Goal: Task Accomplishment & Management: Use online tool/utility

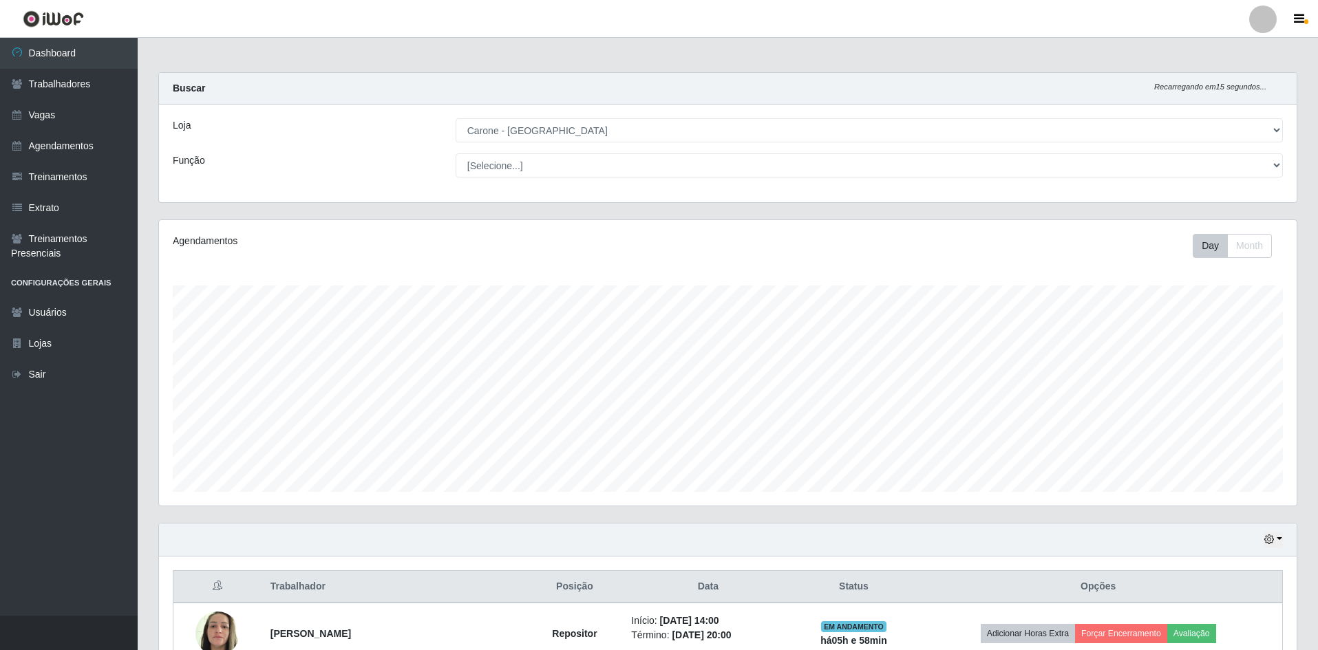
select select "505"
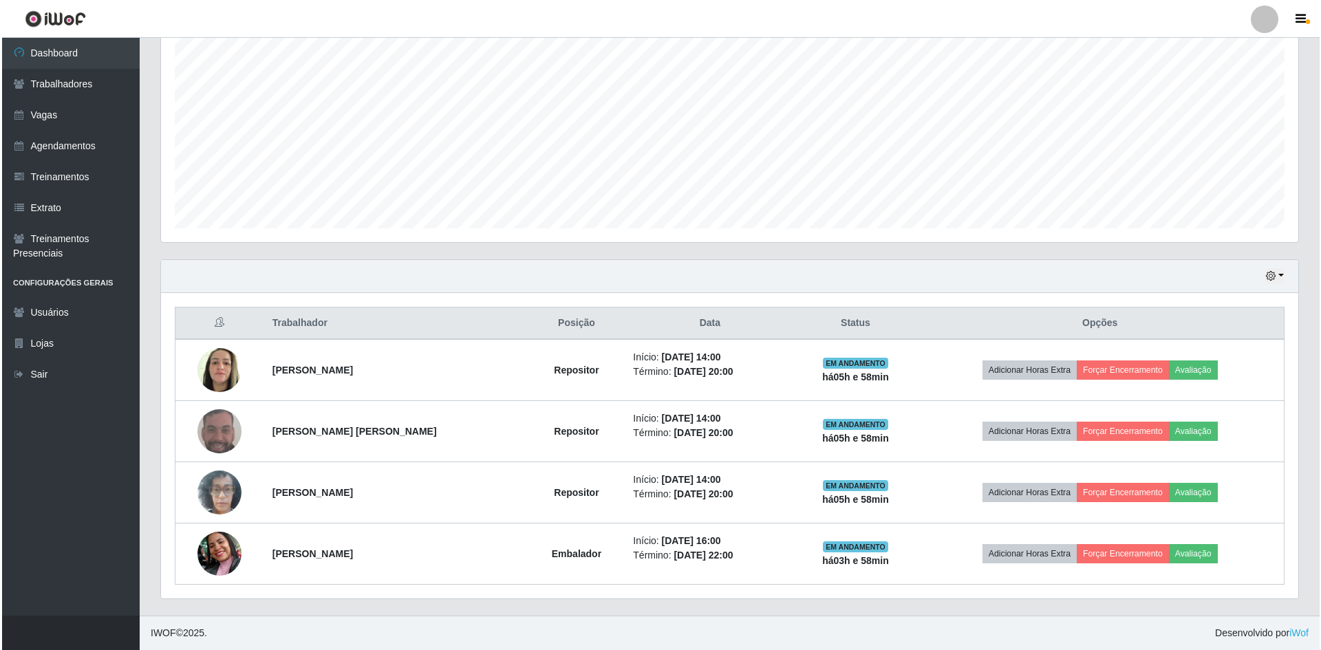
scroll to position [286, 1137]
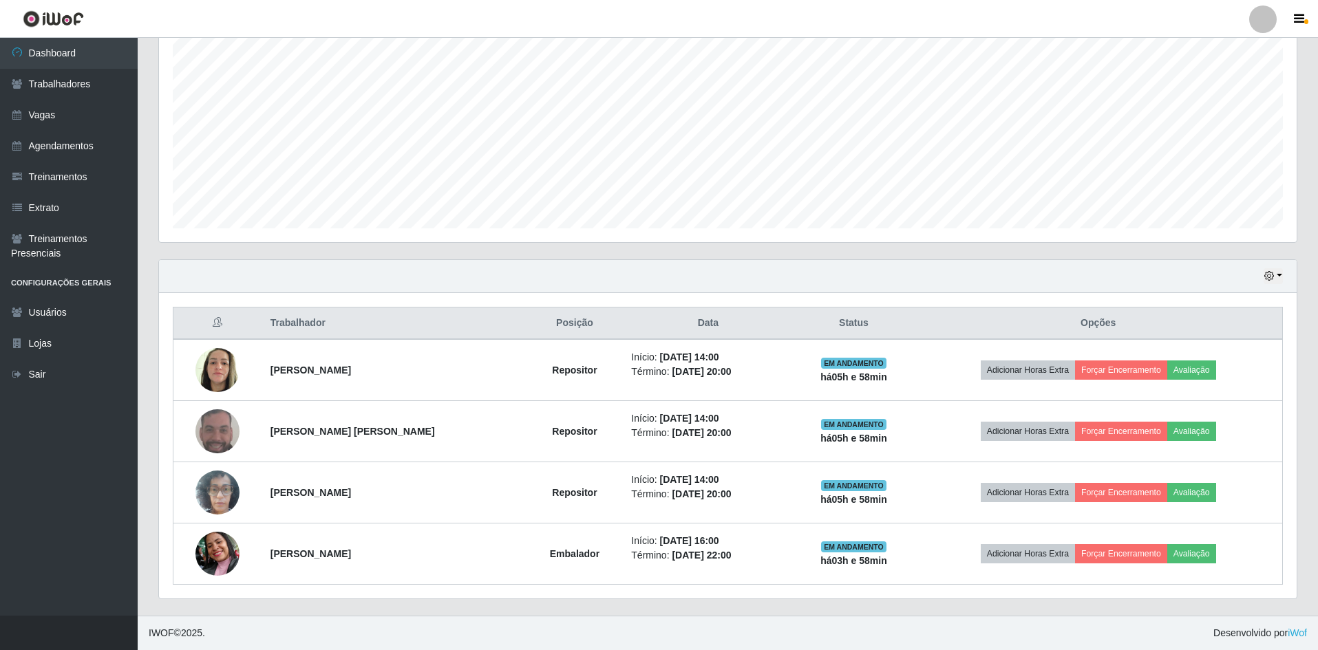
drag, startPoint x: 0, startPoint y: 0, endPoint x: 297, endPoint y: 250, distance: 388.7
click at [297, 250] on div "Agendamentos Day Month 28/08 Agendamentos 18" at bounding box center [727, 107] width 1159 height 303
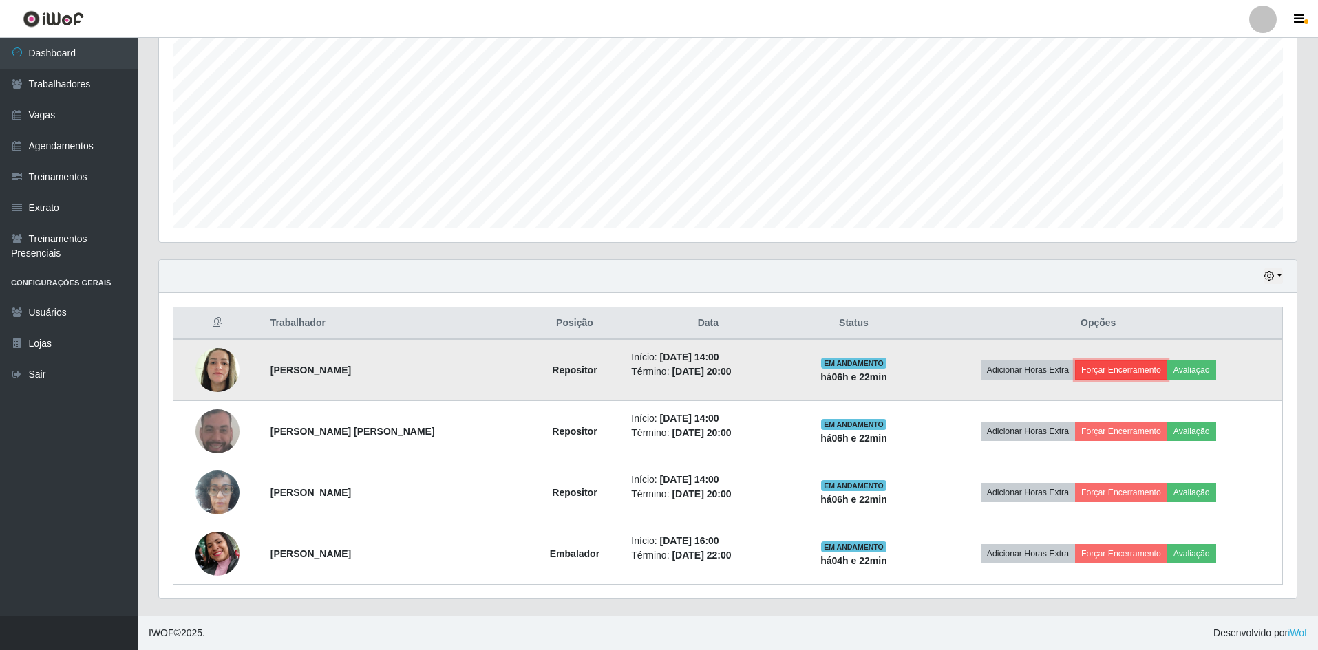
click at [1148, 370] on button "Forçar Encerramento" at bounding box center [1121, 370] width 92 height 19
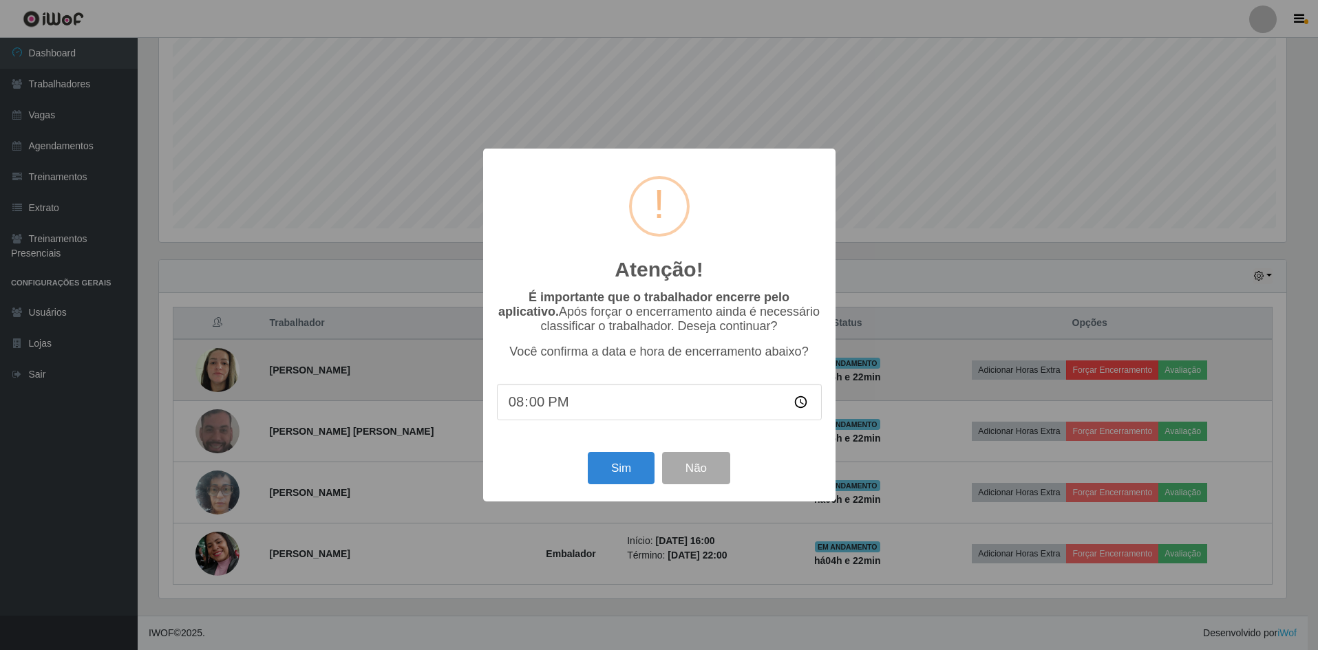
scroll to position [286, 1131]
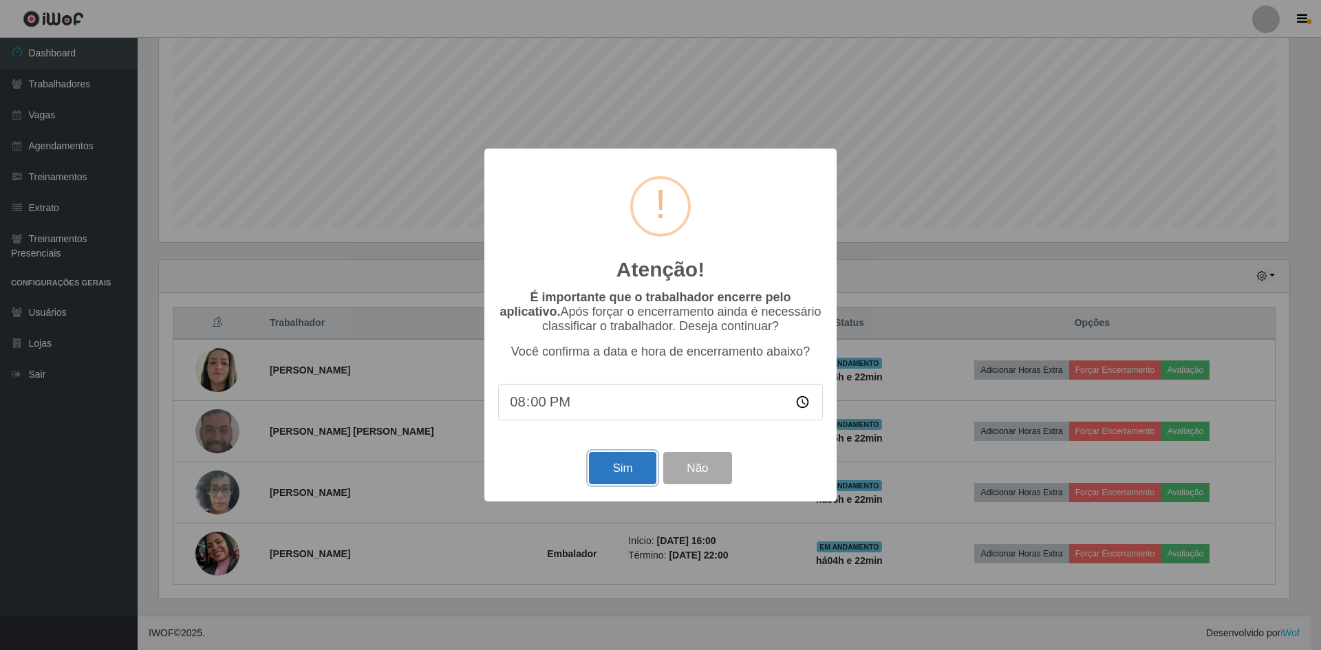
click at [637, 478] on button "Sim" at bounding box center [622, 468] width 67 height 32
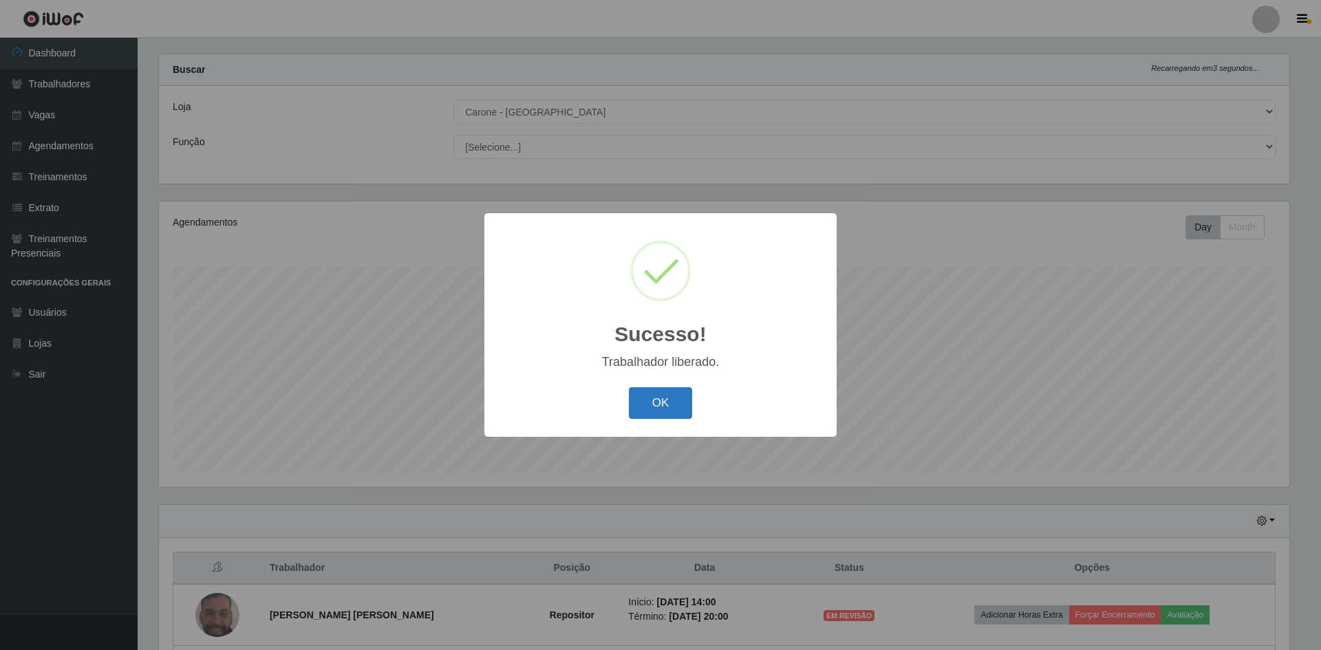
click at [677, 411] on button "OK" at bounding box center [661, 403] width 64 height 32
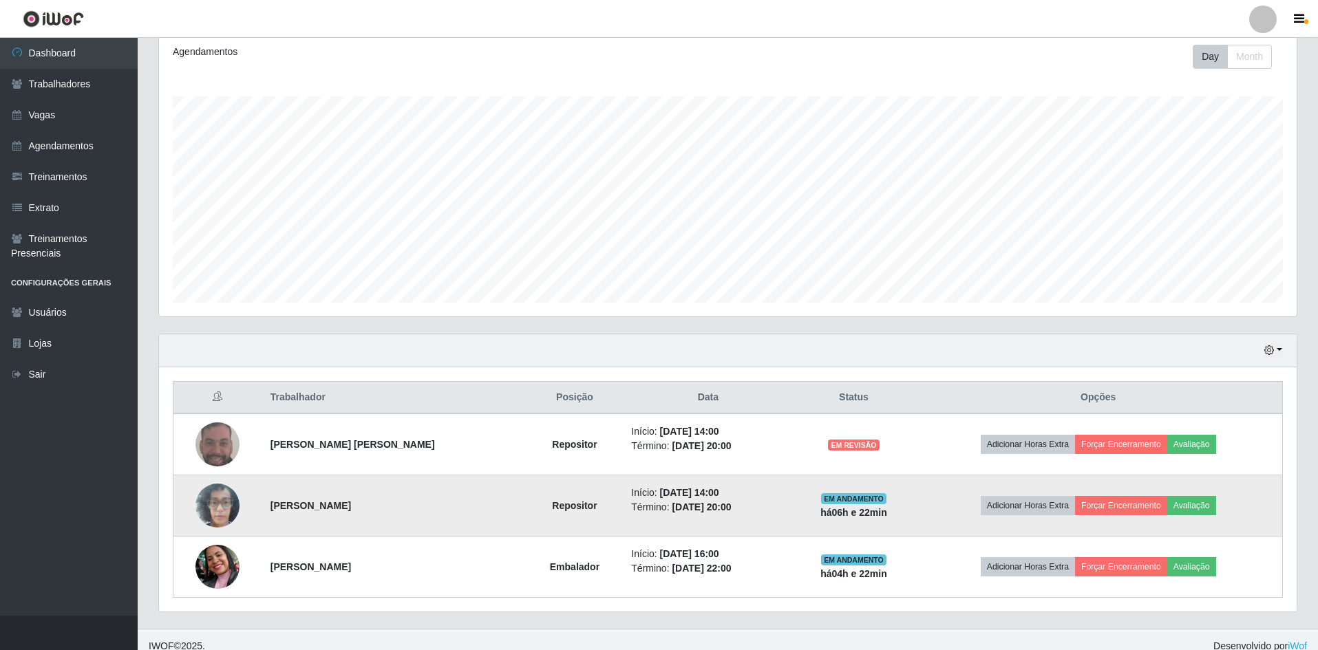
scroll to position [202, 0]
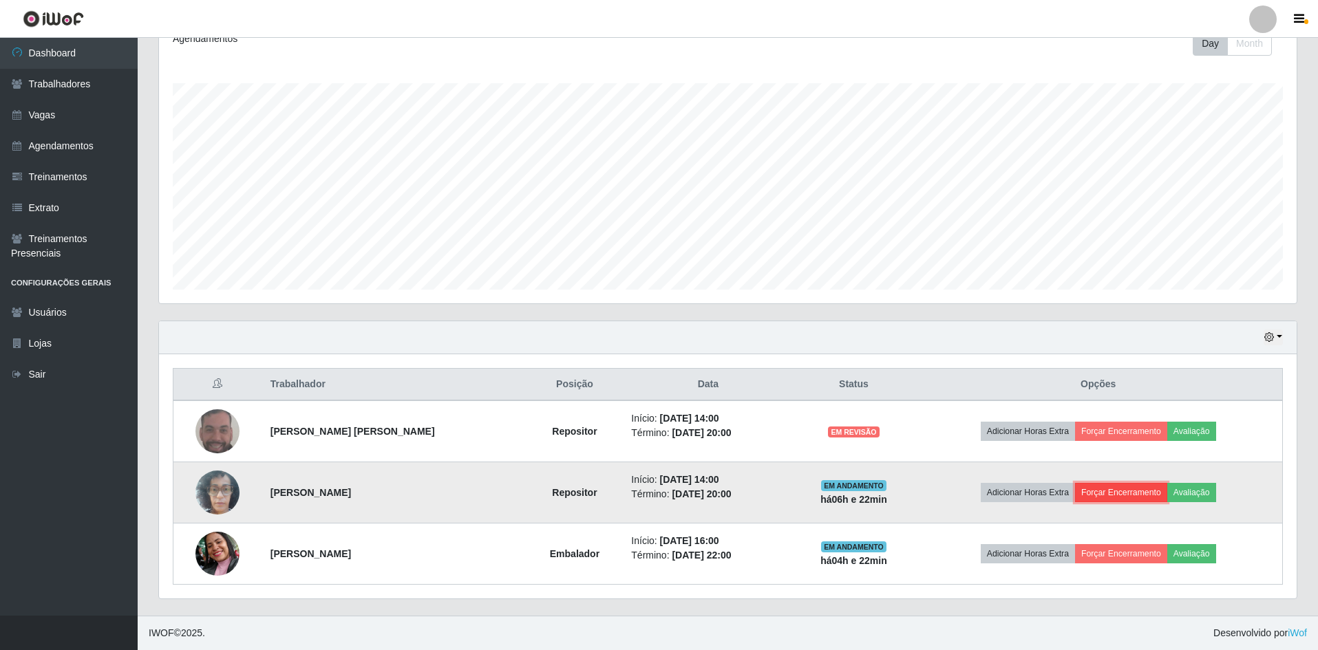
click at [1135, 486] on button "Forçar Encerramento" at bounding box center [1121, 492] width 92 height 19
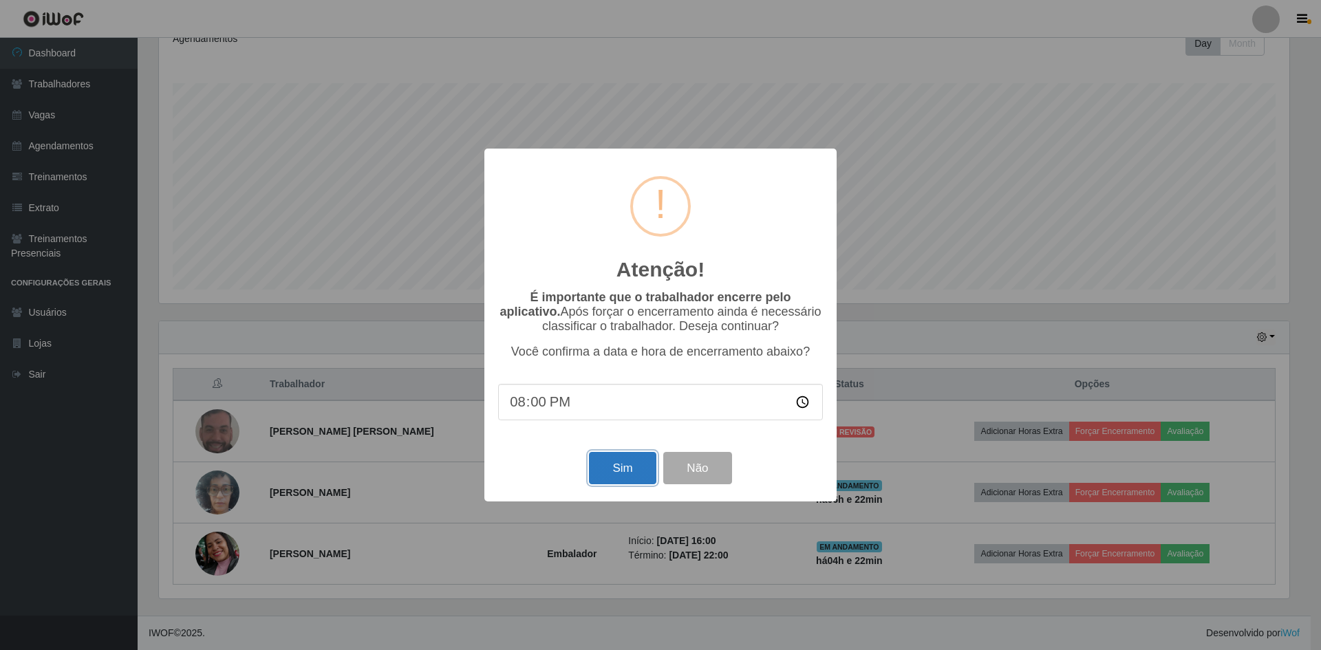
click at [633, 479] on button "Sim" at bounding box center [622, 468] width 67 height 32
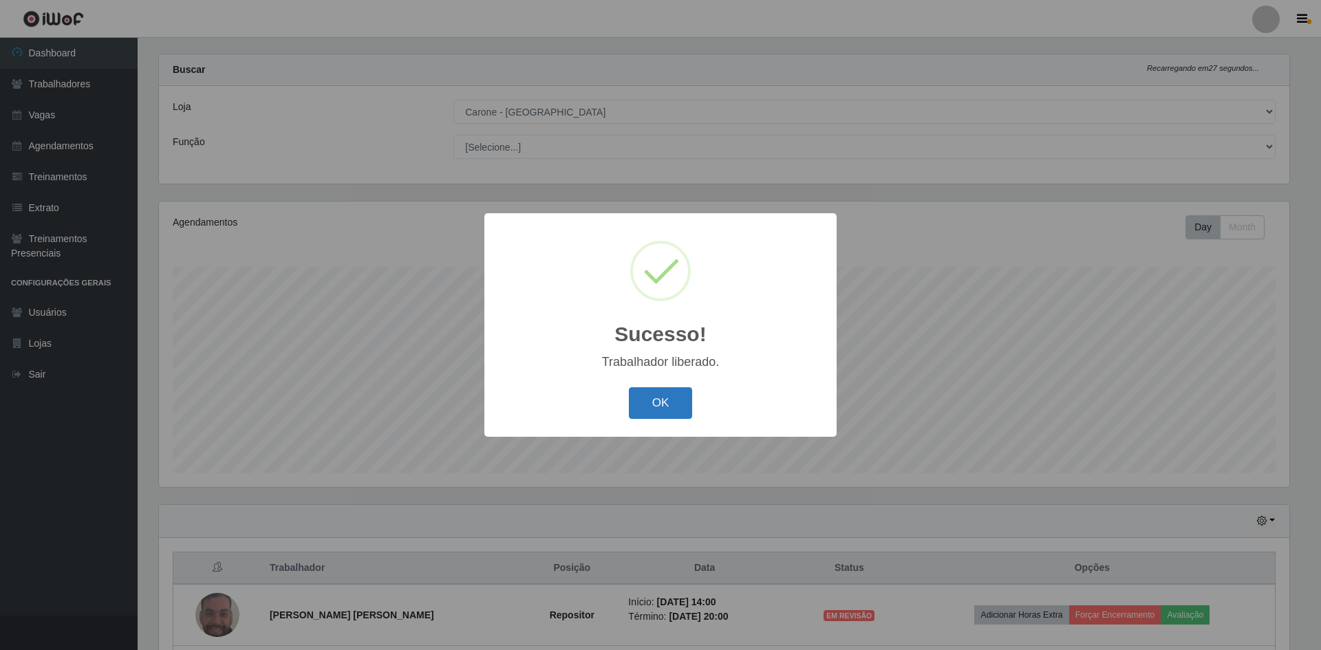
click at [672, 400] on button "OK" at bounding box center [661, 403] width 64 height 32
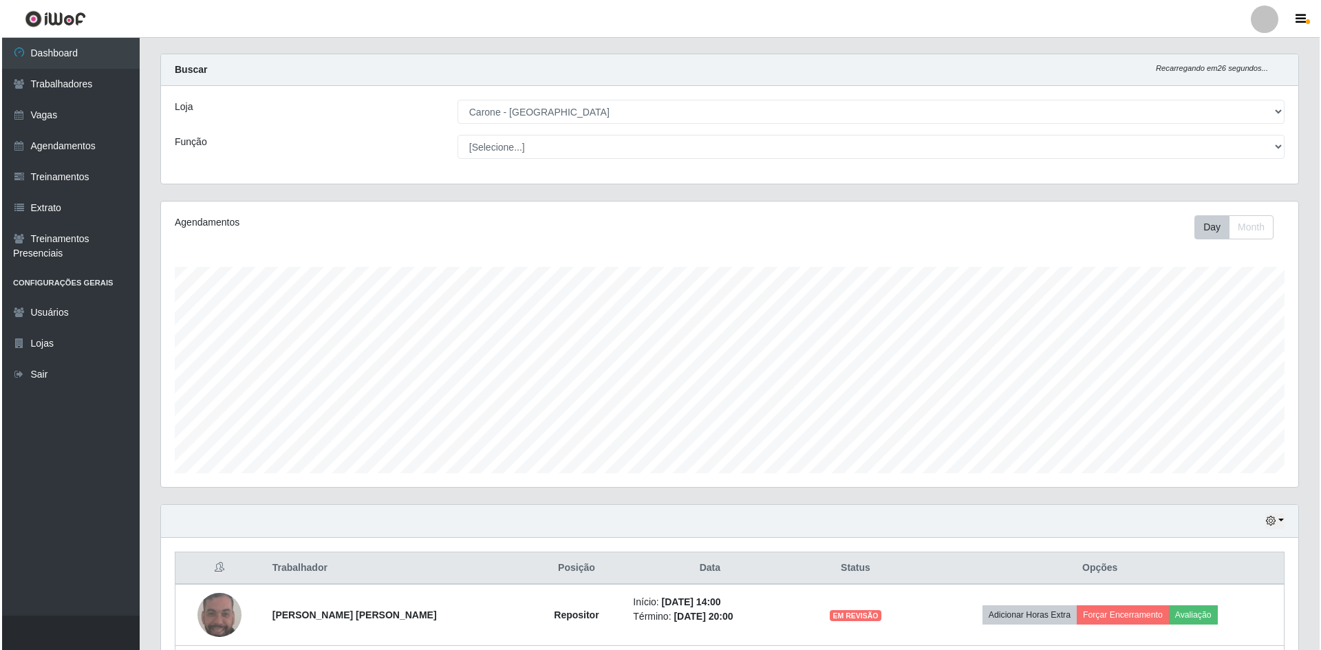
scroll to position [141, 0]
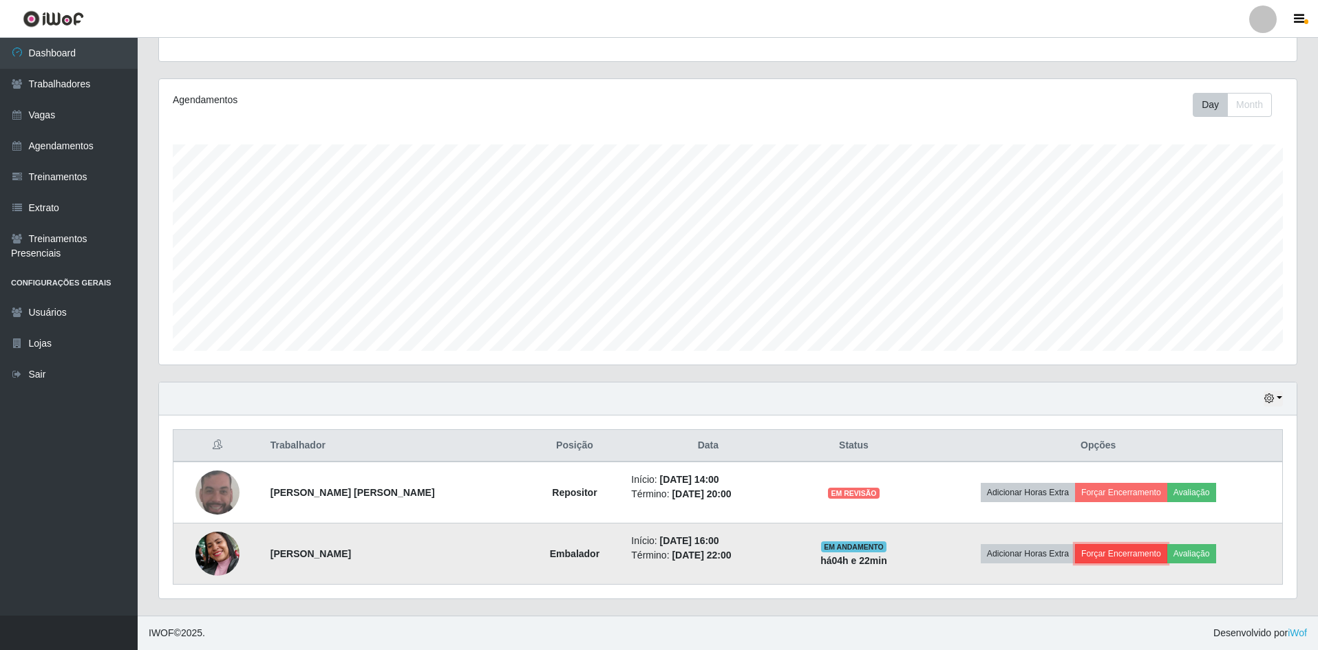
click at [1142, 555] on button "Forçar Encerramento" at bounding box center [1121, 553] width 92 height 19
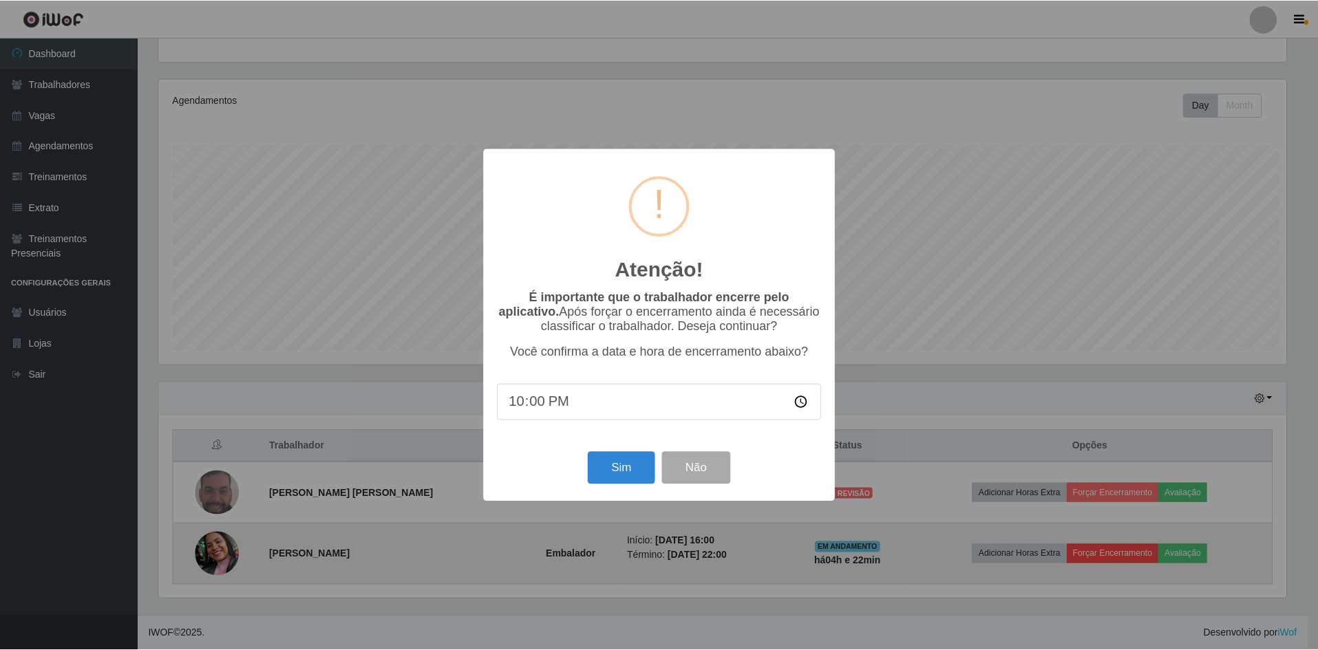
scroll to position [286, 1131]
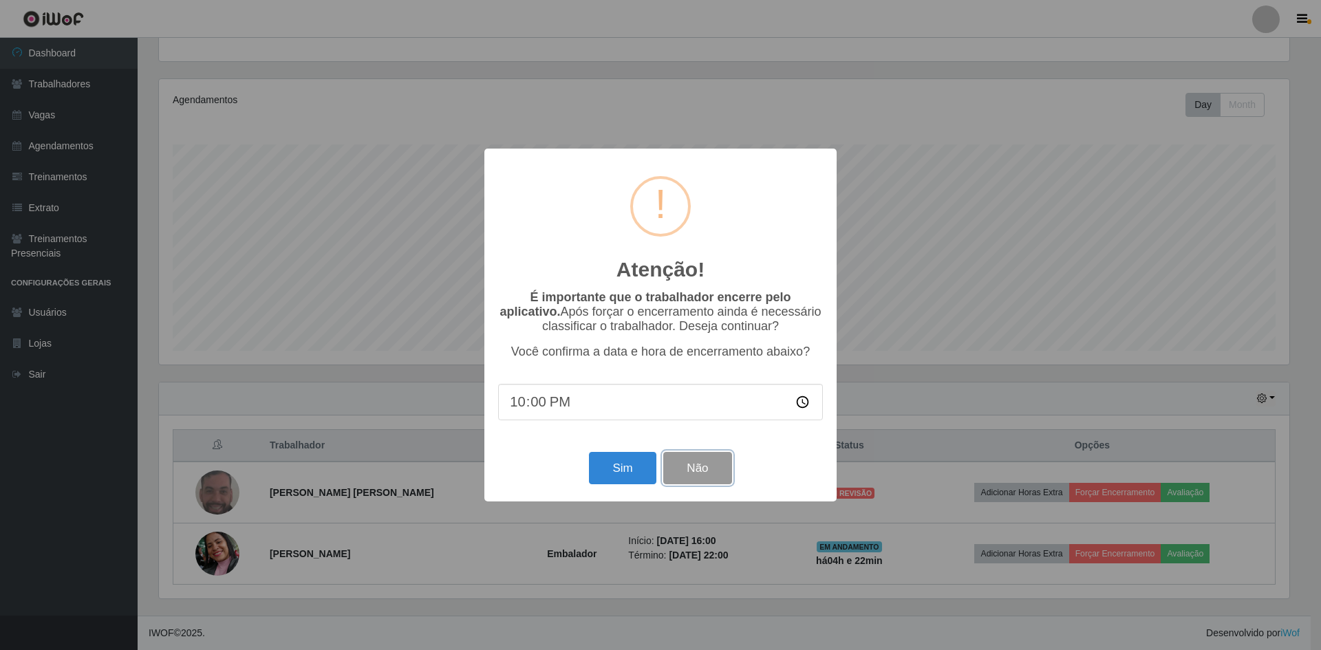
click at [695, 471] on button "Não" at bounding box center [697, 468] width 68 height 32
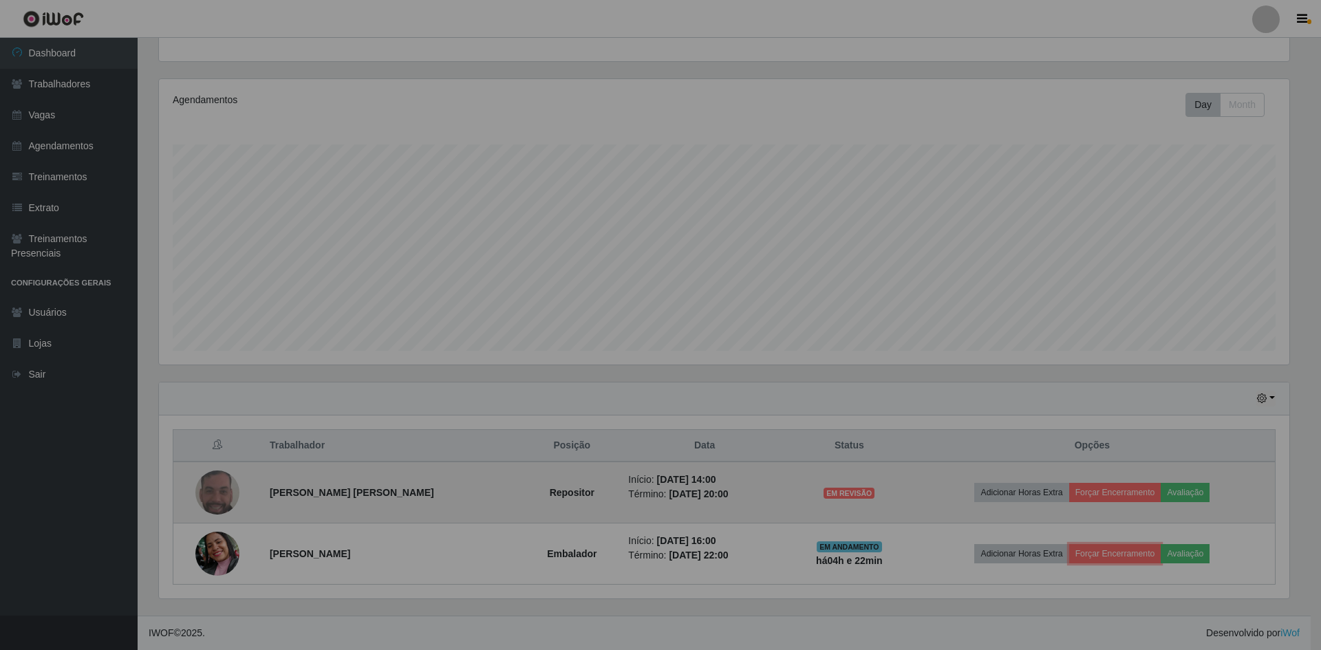
scroll to position [286, 1137]
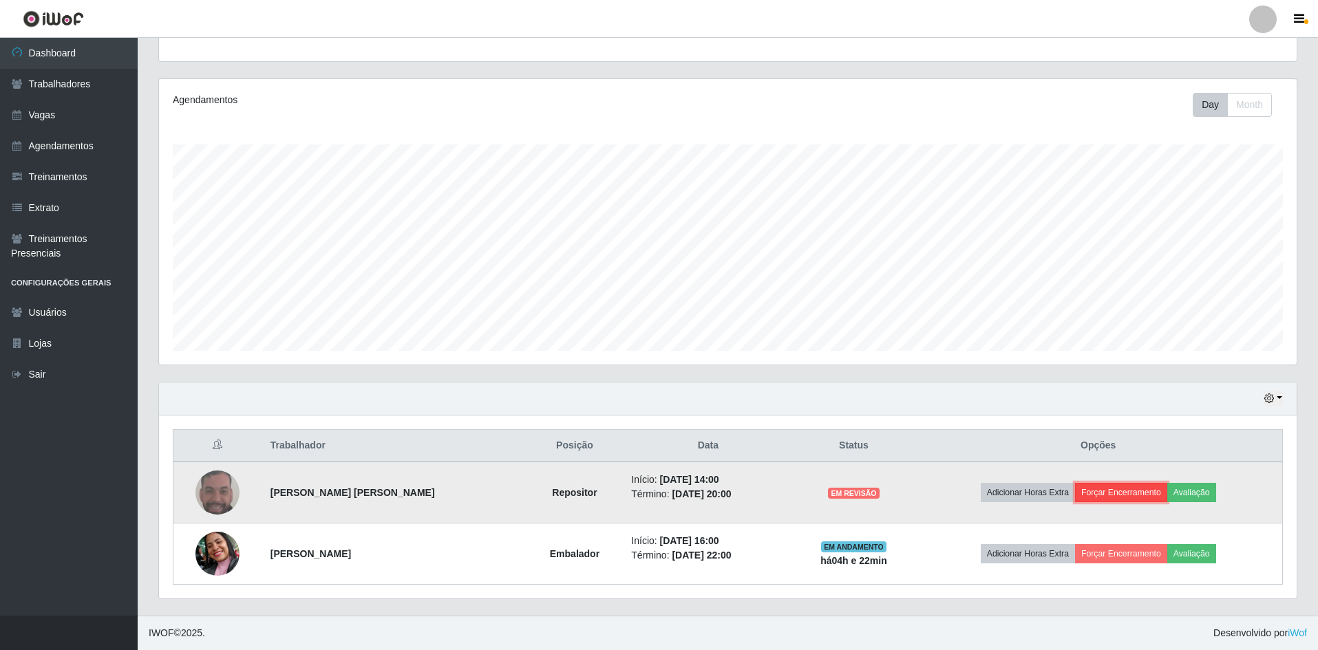
click at [1132, 493] on button "Forçar Encerramento" at bounding box center [1121, 492] width 92 height 19
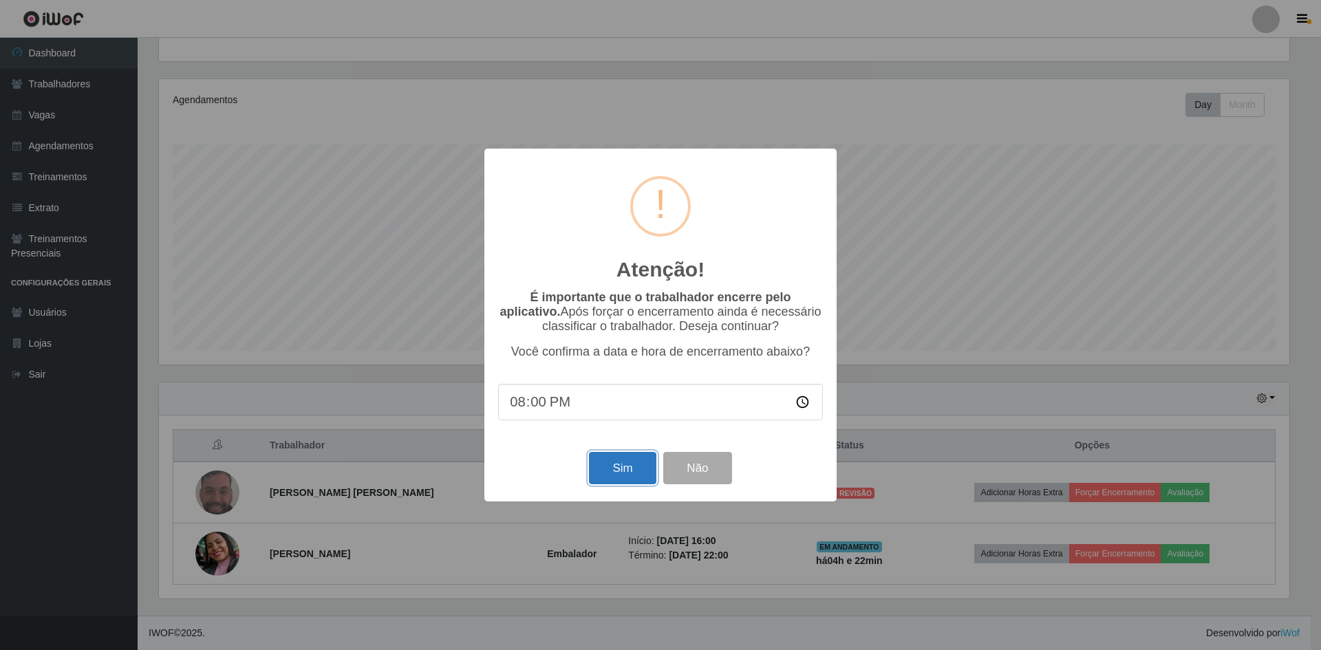
click at [639, 481] on button "Sim" at bounding box center [622, 468] width 67 height 32
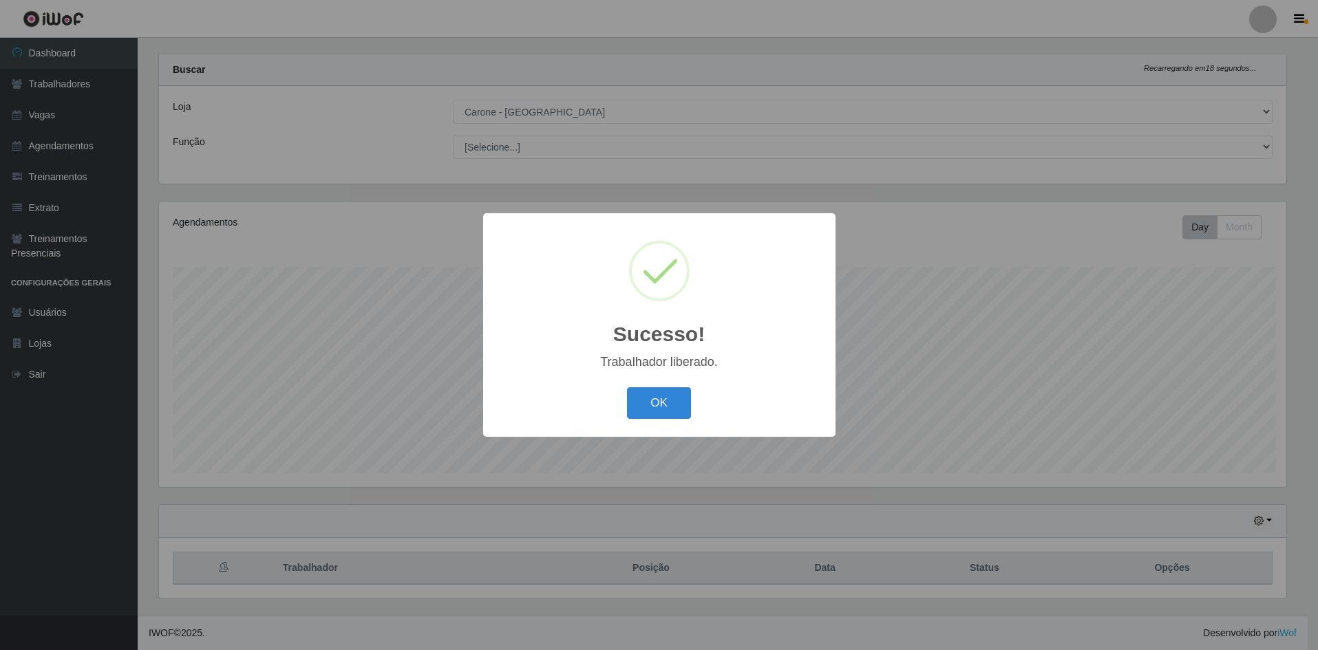
scroll to position [0, 0]
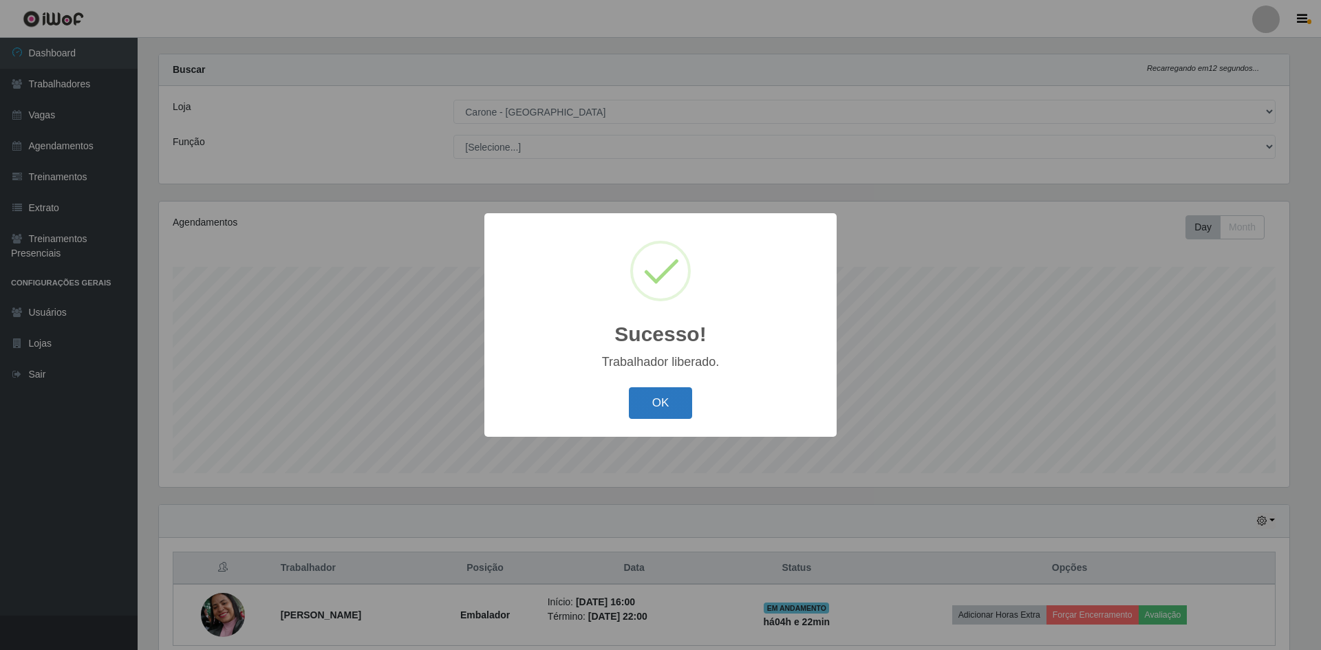
click at [669, 409] on button "OK" at bounding box center [661, 403] width 64 height 32
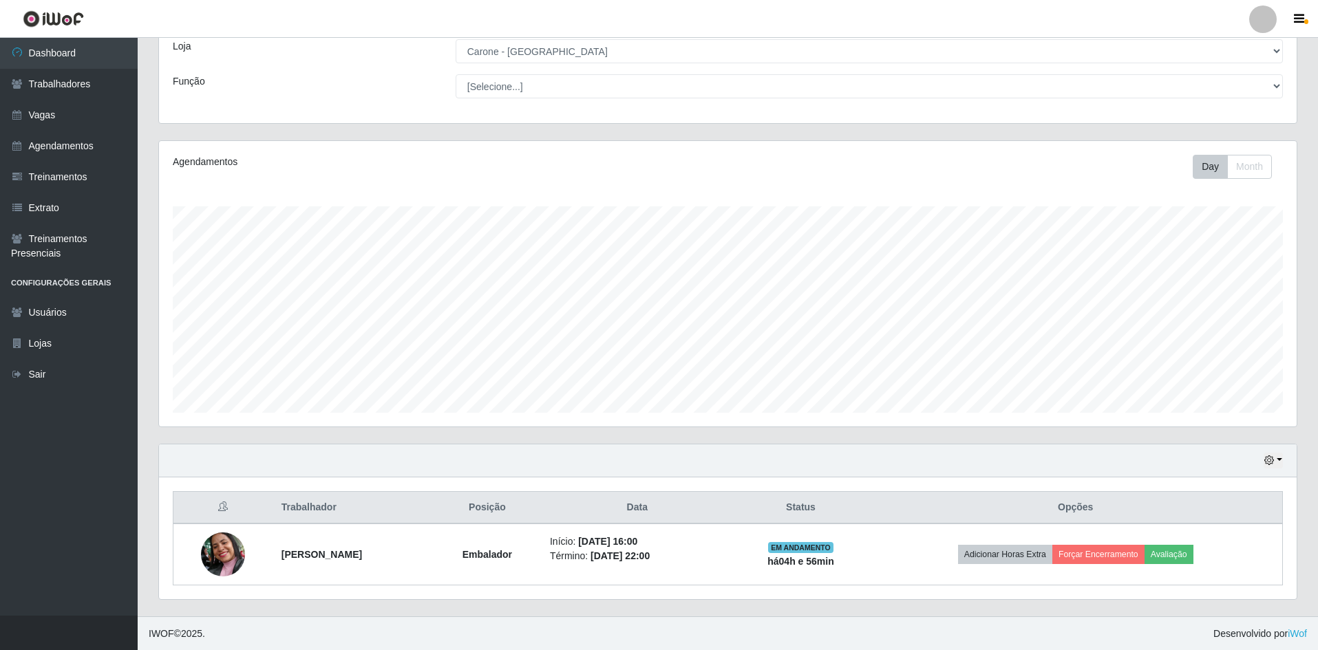
scroll to position [80, 0]
